Goal: Task Accomplishment & Management: Manage account settings

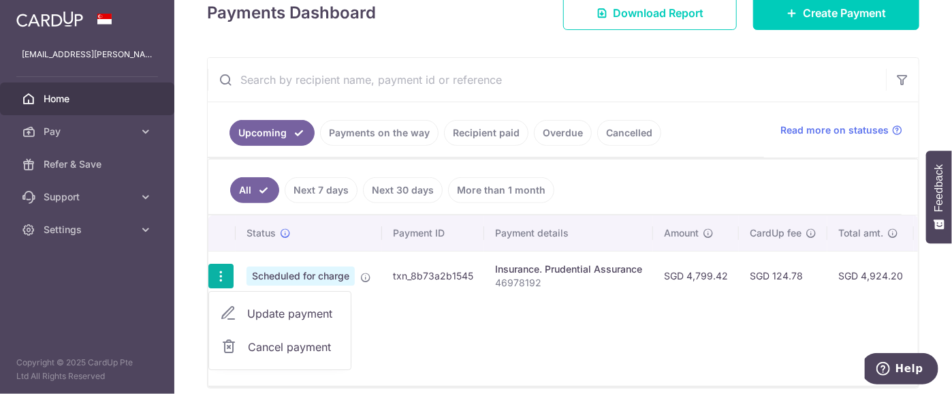
click at [257, 347] on span "Cancel payment" at bounding box center [293, 346] width 91 height 16
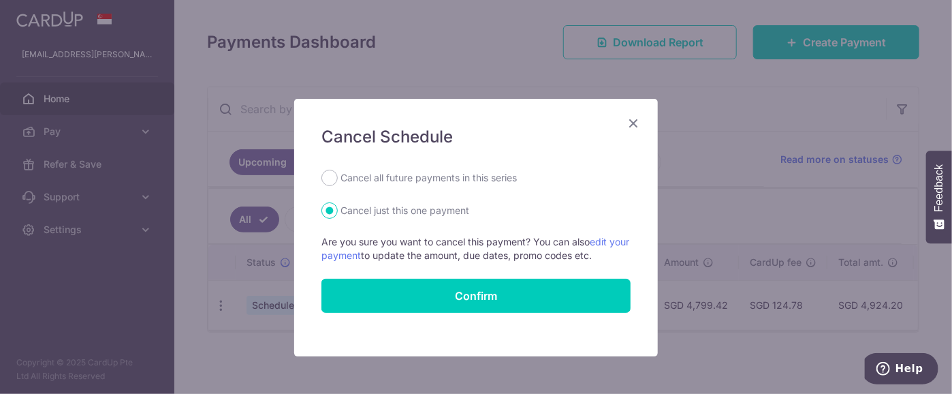
click at [372, 178] on label "Cancel all future payments in this series" at bounding box center [428, 178] width 176 height 16
click at [338, 178] on input "Cancel all future payments in this series" at bounding box center [329, 178] width 16 height 16
radio input "true"
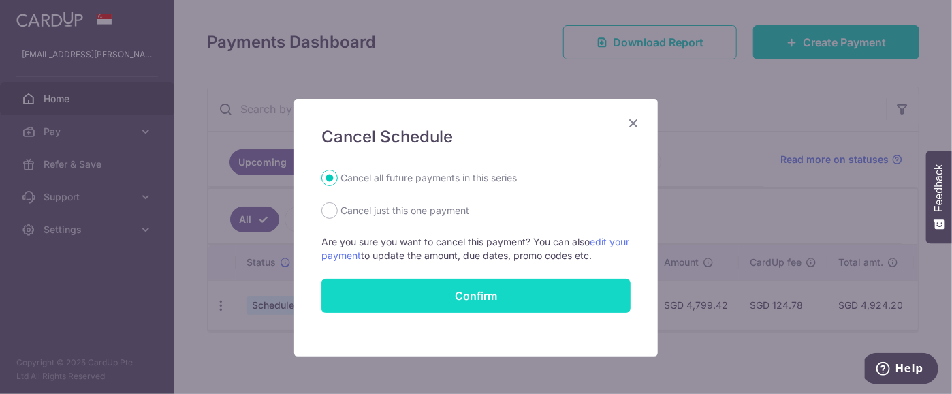
click at [390, 293] on button "Confirm" at bounding box center [475, 295] width 309 height 34
